Goal: Task Accomplishment & Management: Manage account settings

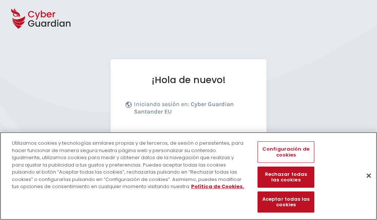
scroll to position [91, 0]
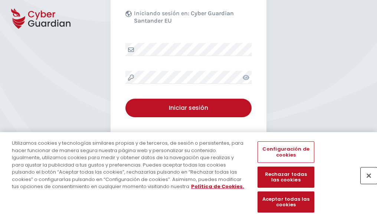
click at [365, 183] on button "Cerrar" at bounding box center [369, 175] width 16 height 16
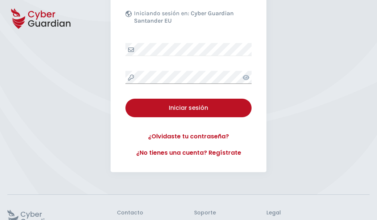
scroll to position [144, 0]
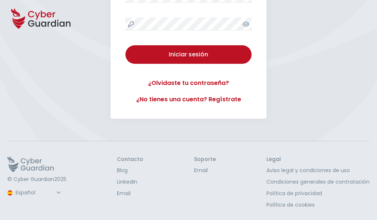
click at [125, 45] on button "Iniciar sesión" at bounding box center [188, 54] width 126 height 19
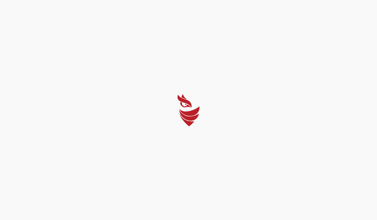
scroll to position [0, 0]
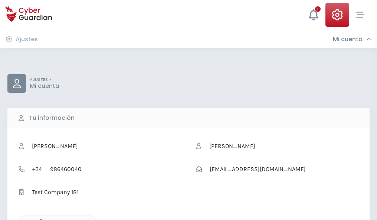
click at [39, 219] on icon "button" at bounding box center [39, 222] width 6 height 6
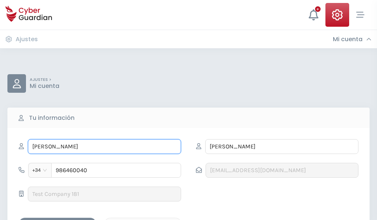
click at [104, 147] on input "PALMIRA" at bounding box center [104, 146] width 153 height 15
type input "P"
type input "Dorita"
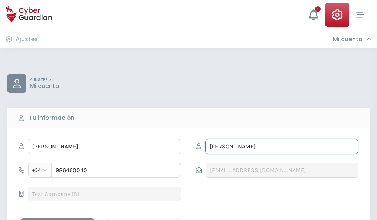
click at [282, 147] on input "ARCE" at bounding box center [281, 146] width 153 height 15
type input "A"
type input "Carbó"
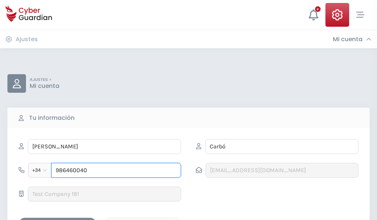
click at [116, 170] on input "986460040" at bounding box center [116, 170] width 130 height 15
type input "9"
type input "988732015"
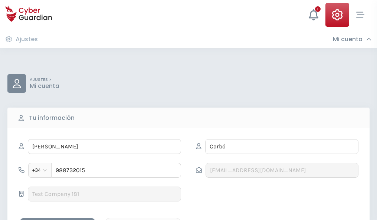
click at [58, 220] on div "Guardar cambios" at bounding box center [57, 224] width 67 height 9
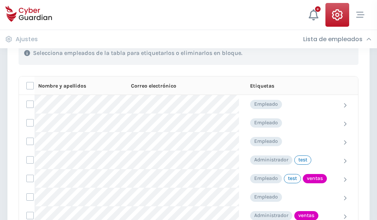
scroll to position [336, 0]
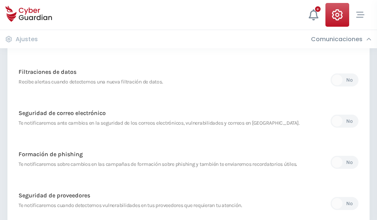
scroll to position [391, 0]
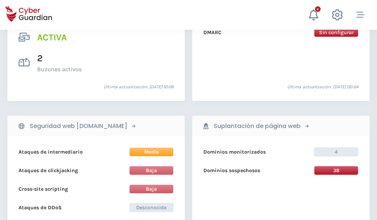
scroll to position [754, 0]
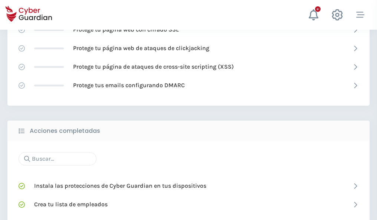
scroll to position [494, 0]
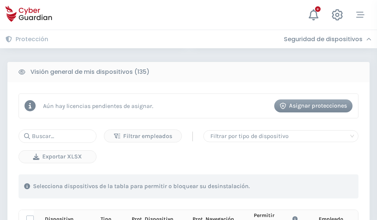
scroll to position [656, 0]
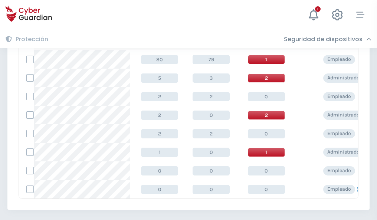
scroll to position [344, 0]
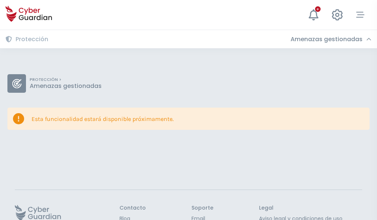
scroll to position [48, 0]
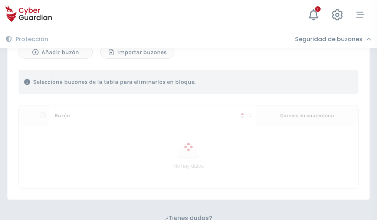
scroll to position [318, 0]
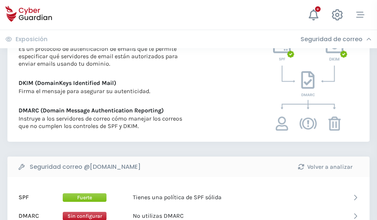
scroll to position [400, 0]
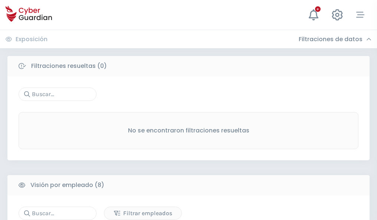
scroll to position [632, 0]
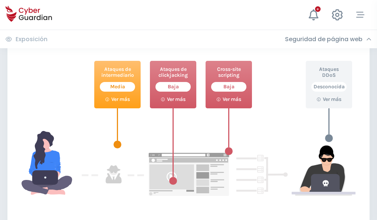
scroll to position [404, 0]
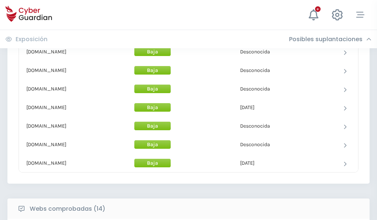
scroll to position [724, 0]
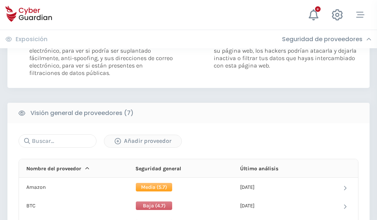
scroll to position [497, 0]
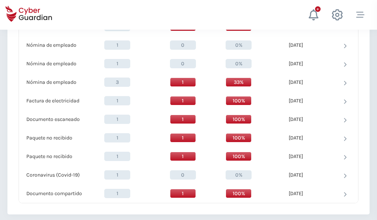
scroll to position [769, 0]
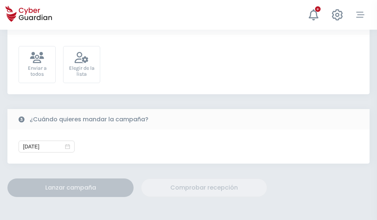
scroll to position [272, 0]
